Goal: Task Accomplishment & Management: Use online tool/utility

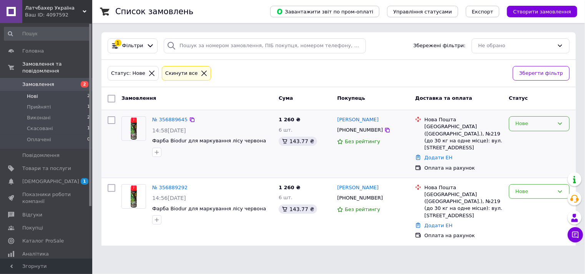
click at [549, 123] on div "Нове" at bounding box center [534, 124] width 38 height 8
click at [547, 136] on li "Прийнято" at bounding box center [539, 140] width 60 height 14
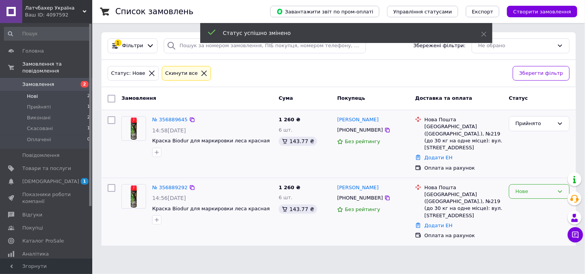
click at [533, 188] on div "Нове" at bounding box center [534, 192] width 38 height 8
click at [530, 200] on li "Прийнято" at bounding box center [539, 207] width 60 height 14
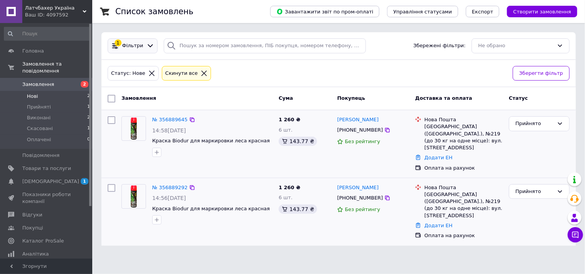
click at [127, 48] on span "Фільтри" at bounding box center [132, 45] width 21 height 7
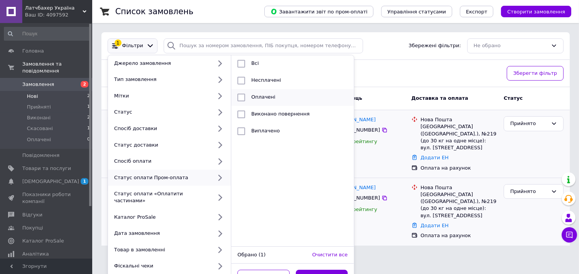
click at [244, 97] on input "checkbox" at bounding box center [241, 98] width 8 height 8
checkbox input "true"
click at [312, 270] on button "Застосувати" at bounding box center [322, 277] width 52 height 15
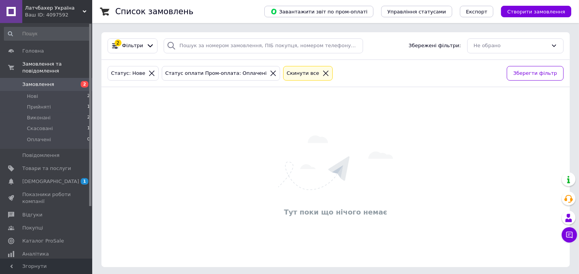
click at [204, 71] on div "Статус оплати Пром-оплата: Оплачені" at bounding box center [216, 74] width 104 height 8
click at [293, 75] on div "Cкинути все" at bounding box center [303, 74] width 36 height 8
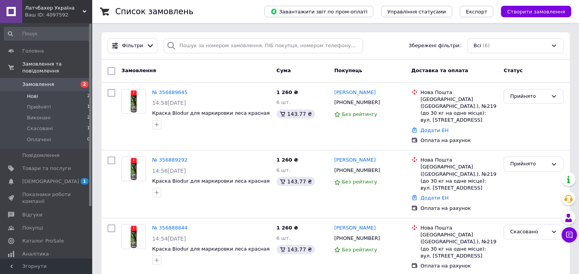
click at [50, 91] on li "Нові 2" at bounding box center [47, 96] width 94 height 11
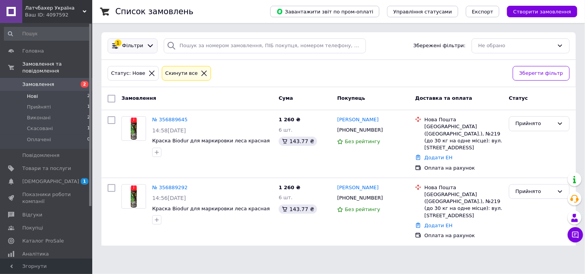
click at [117, 43] on div "1" at bounding box center [117, 43] width 7 height 7
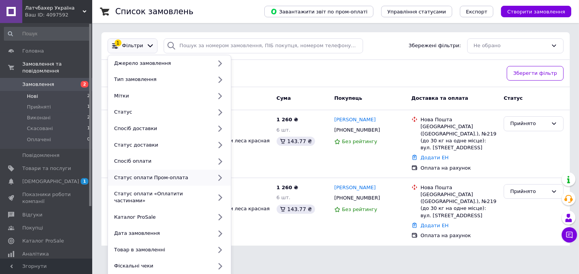
scroll to position [10, 0]
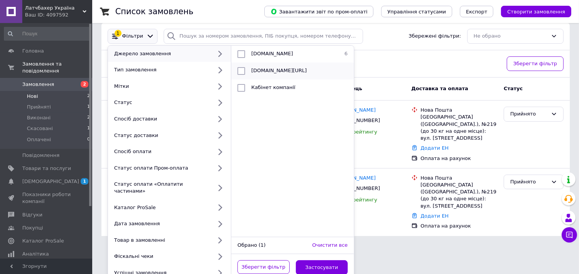
click at [240, 70] on input "checkbox" at bounding box center [241, 71] width 8 height 8
checkbox input "true"
click at [313, 260] on button "Застосувати" at bounding box center [322, 267] width 52 height 15
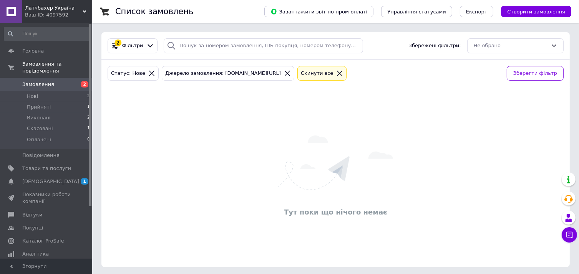
click at [336, 74] on icon at bounding box center [339, 73] width 7 height 7
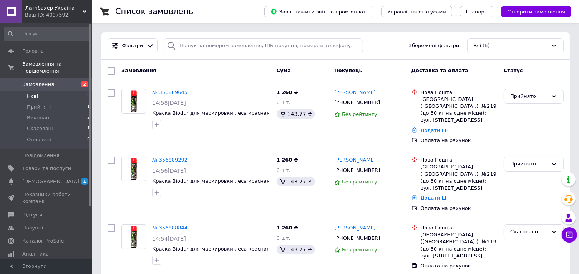
click at [50, 91] on li "Нові 2" at bounding box center [47, 96] width 94 height 11
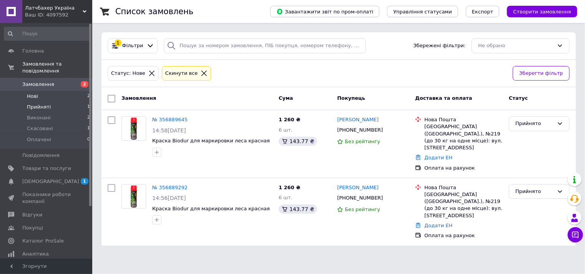
click at [35, 104] on span "Прийняті" at bounding box center [39, 107] width 24 height 7
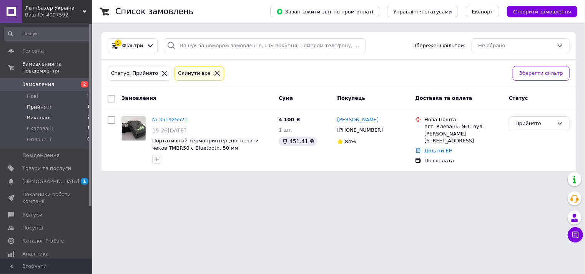
click at [51, 113] on li "Виконані 2" at bounding box center [47, 118] width 94 height 11
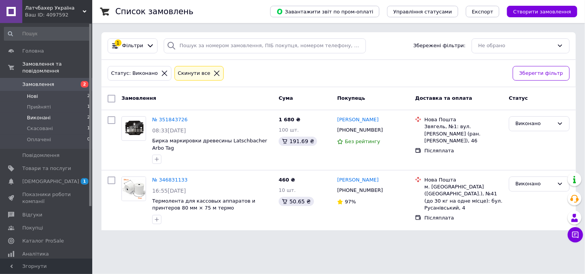
click at [42, 91] on li "Нові 2" at bounding box center [47, 96] width 94 height 11
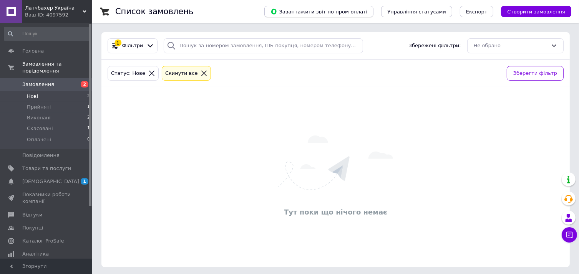
click at [345, 15] on span "Завантажити звіт по пром-оплаті" at bounding box center [318, 11] width 97 height 7
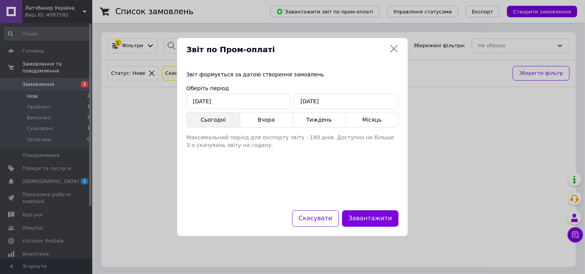
click at [222, 121] on button "Сьогодні" at bounding box center [213, 120] width 53 height 15
click at [367, 219] on button "Завантажити" at bounding box center [370, 218] width 56 height 17
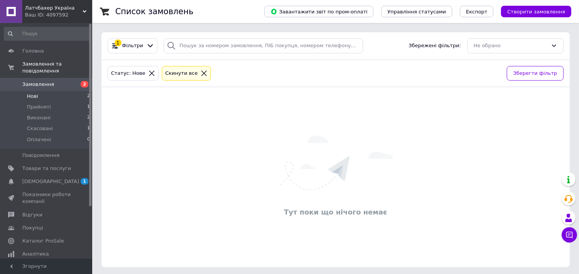
click at [200, 73] on icon at bounding box center [203, 73] width 7 height 7
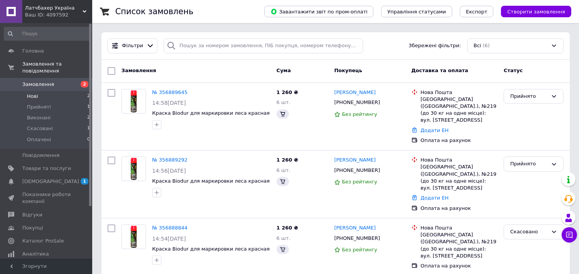
click at [41, 91] on li "Нові 2" at bounding box center [47, 96] width 94 height 11
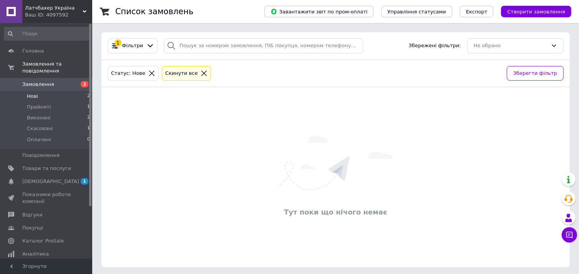
click at [58, 91] on li "Нові 2" at bounding box center [47, 96] width 94 height 11
click at [200, 73] on icon at bounding box center [203, 73] width 7 height 7
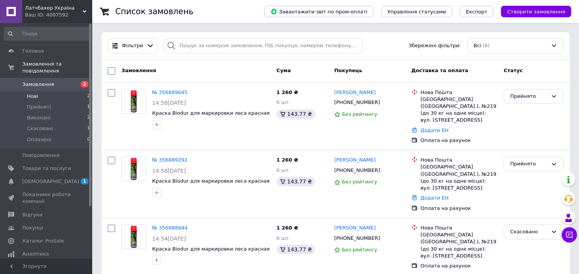
click at [33, 93] on span "Нові" at bounding box center [32, 96] width 11 height 7
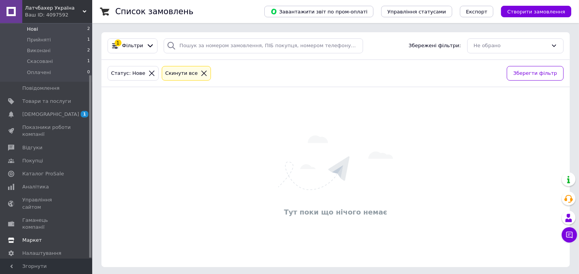
click at [40, 237] on span "Маркет" at bounding box center [46, 240] width 49 height 7
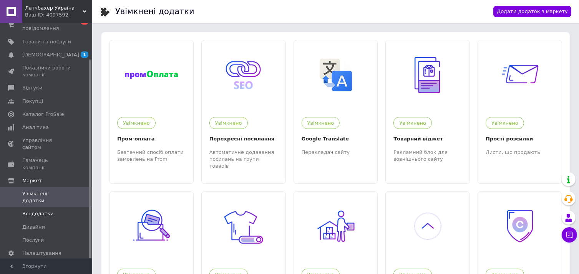
click at [27, 210] on span "Всі додатки" at bounding box center [37, 213] width 31 height 7
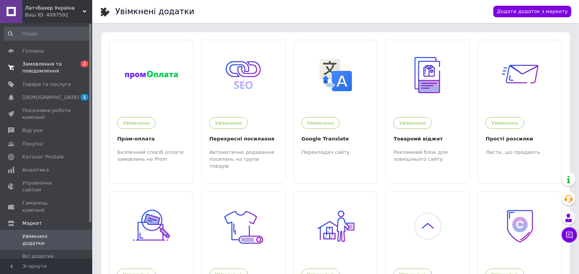
click at [37, 67] on span "Замовлення та повідомлення" at bounding box center [46, 68] width 49 height 14
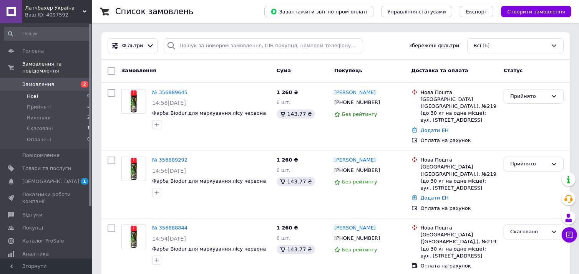
click at [36, 93] on span "Нові" at bounding box center [32, 96] width 11 height 7
click at [29, 93] on span "Нові" at bounding box center [32, 96] width 11 height 7
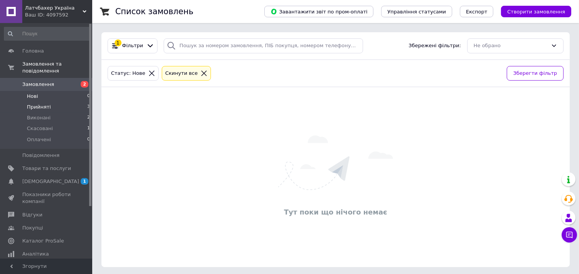
click at [31, 104] on span "Прийняті" at bounding box center [39, 107] width 24 height 7
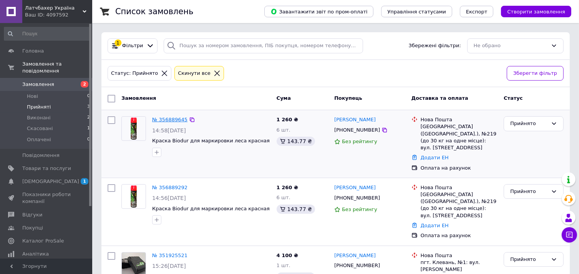
click at [172, 121] on link "№ 356889645" at bounding box center [169, 120] width 35 height 6
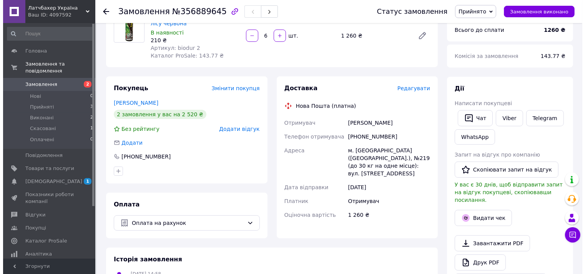
scroll to position [115, 0]
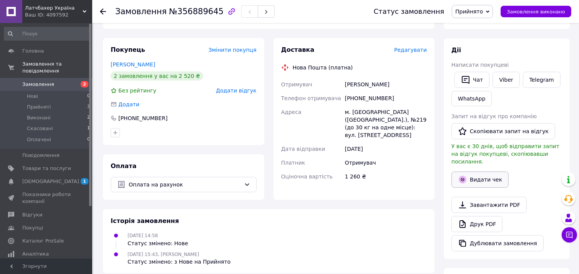
click at [479, 172] on button "Видати чек" at bounding box center [479, 180] width 57 height 16
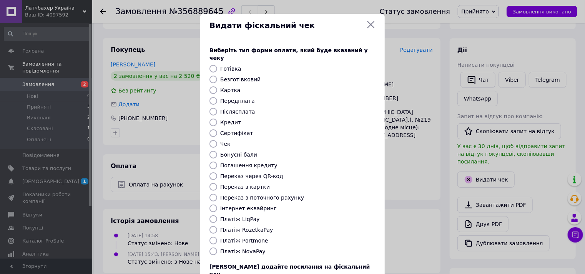
click at [212, 76] on input "Безготівковий" at bounding box center [213, 80] width 8 height 8
radio input "true"
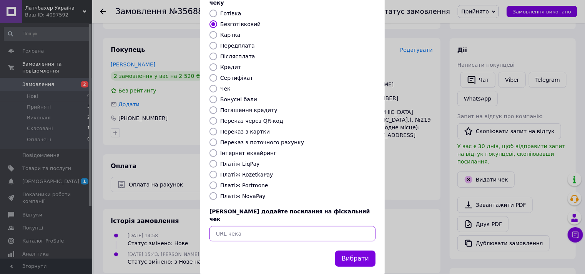
click at [240, 226] on input "text" at bounding box center [292, 233] width 166 height 15
click at [407, 162] on div "Видати фіскальний чек Виберіть тип форми оплати, який буде вказаний у чеку Готі…" at bounding box center [292, 117] width 585 height 345
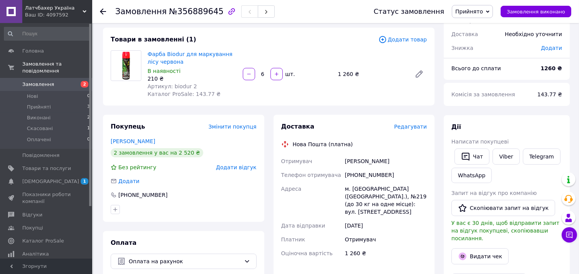
scroll to position [0, 0]
